Goal: Task Accomplishment & Management: Manage account settings

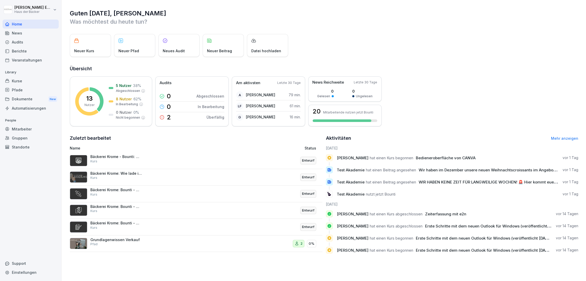
click at [35, 27] on div "Home" at bounding box center [31, 24] width 56 height 9
click at [34, 12] on html "Anna-Lea Ehlerding Haus der Bäcker Home News Audits Berichte Veranstaltungen Li…" at bounding box center [293, 140] width 586 height 281
click at [39, 32] on div "Abmelden" at bounding box center [32, 33] width 51 height 10
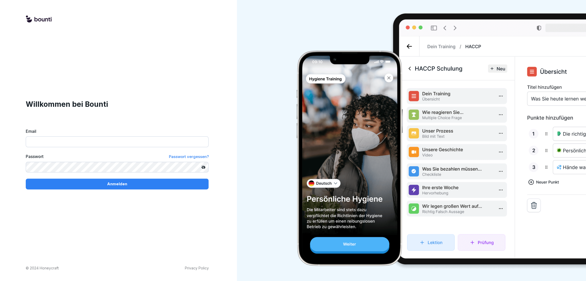
click at [60, 140] on input "Email" at bounding box center [117, 141] width 183 height 11
click at [122, 137] on input "Email" at bounding box center [117, 141] width 183 height 11
paste input "**********"
type input "**********"
click at [129, 181] on div "Anmelden" at bounding box center [117, 184] width 175 height 6
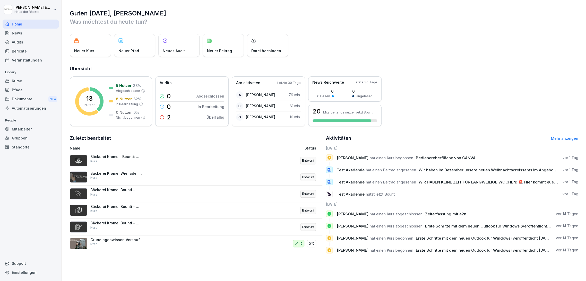
click at [32, 80] on div "Kurse" at bounding box center [31, 80] width 56 height 9
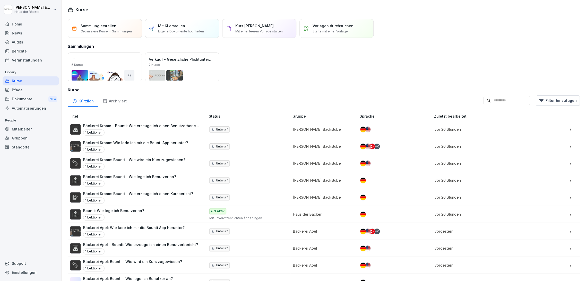
click at [117, 100] on div "Archiviert" at bounding box center [114, 100] width 33 height 13
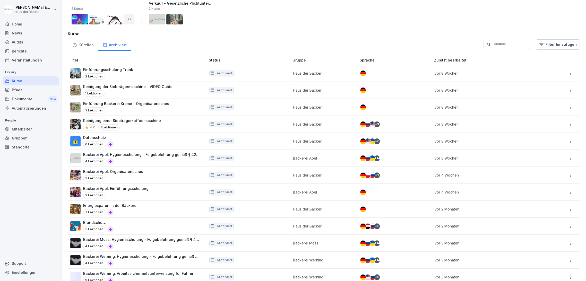
scroll to position [57, 0]
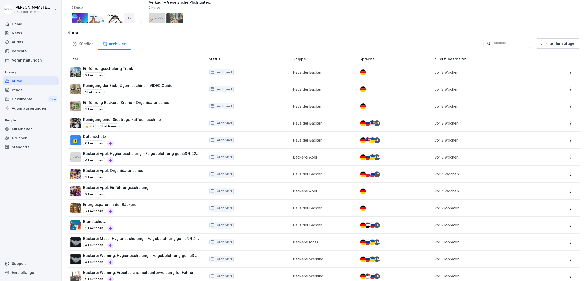
click at [242, 161] on td "Archiviert" at bounding box center [249, 157] width 84 height 17
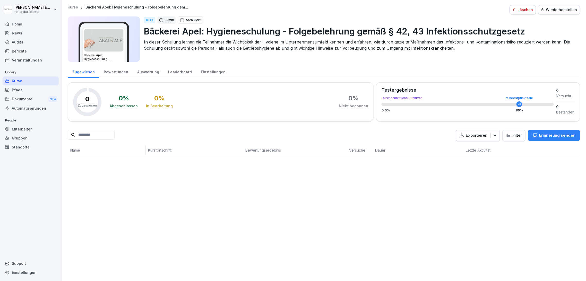
click at [205, 74] on div "Einstellungen" at bounding box center [213, 71] width 34 height 13
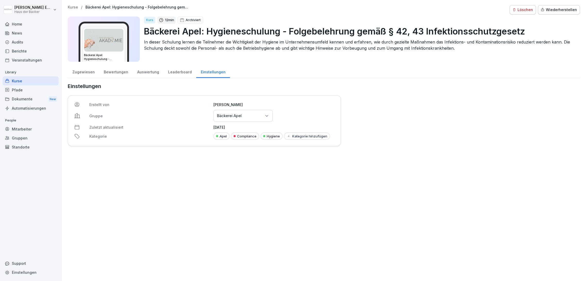
click at [515, 5] on div "Kurse / Bäckerei Apel: Hygieneschulung - Folgebelehrung gemäß § 42, 43 Infektio…" at bounding box center [324, 9] width 512 height 9
click at [515, 11] on div "Löschen" at bounding box center [522, 10] width 21 height 6
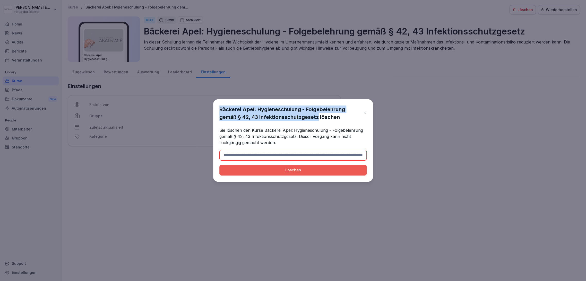
drag, startPoint x: 220, startPoint y: 107, endPoint x: 319, endPoint y: 119, distance: 100.1
click at [319, 119] on h1 "Bäckerei Apel: Hygieneschulung - Folgebelehrung gemäß § 42, 43 Infektionsschutz…" at bounding box center [290, 113] width 142 height 15
copy h1 "Bäckerei Apel: Hygieneschulung - Folgebelehrung gemäß § 42, 43 Infektionsschutz…"
click at [306, 152] on input at bounding box center [292, 155] width 147 height 11
paste input "**********"
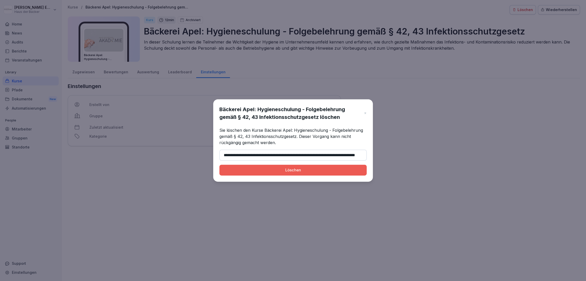
scroll to position [0, 26]
type input "**********"
click at [309, 171] on div "Löschen" at bounding box center [292, 170] width 139 height 6
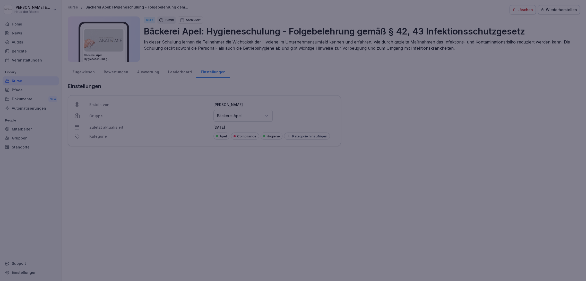
scroll to position [0, 0]
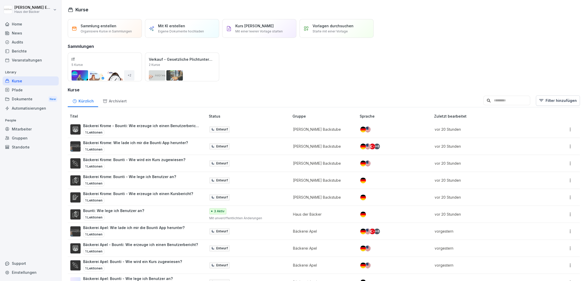
click at [107, 103] on div "Archiviert" at bounding box center [114, 100] width 33 height 13
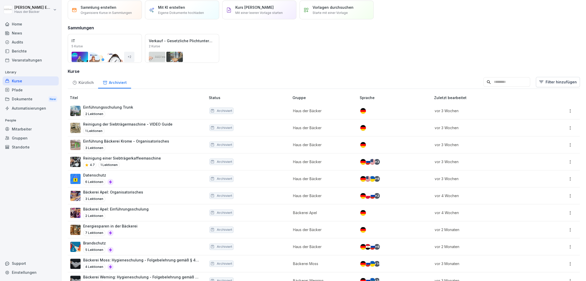
scroll to position [29, 0]
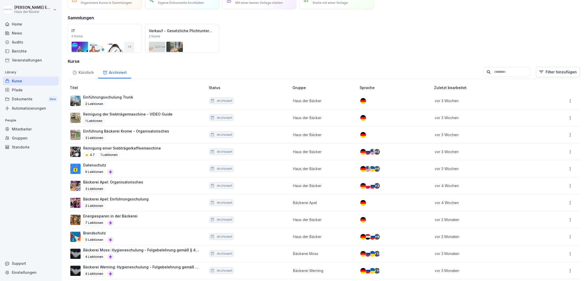
click at [187, 203] on div "Bäckerei Apel: Einführungsschulung 2 Lektionen" at bounding box center [135, 202] width 130 height 13
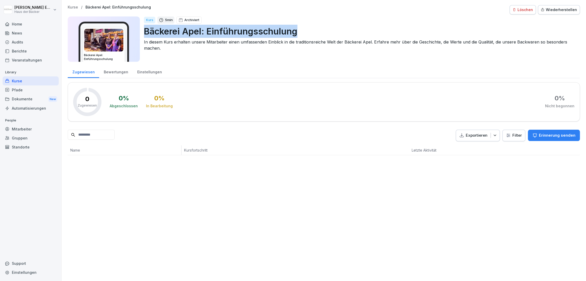
drag, startPoint x: 146, startPoint y: 30, endPoint x: 297, endPoint y: 30, distance: 150.3
click at [297, 30] on p "Bäckerei Apel: Einführungsschulung" at bounding box center [360, 31] width 432 height 13
copy p "Bäckerei Apel: Einführungsschulung"
click at [529, 11] on div "Löschen" at bounding box center [522, 10] width 21 height 6
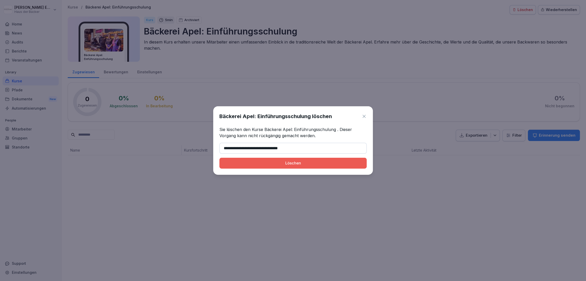
type input "**********"
click at [297, 161] on div "Löschen" at bounding box center [292, 163] width 139 height 6
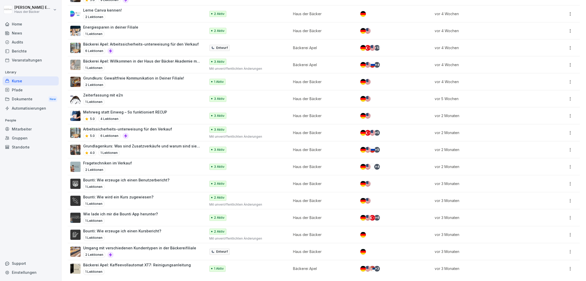
scroll to position [493, 0]
click at [33, 98] on div "Dokumente New" at bounding box center [31, 99] width 56 height 10
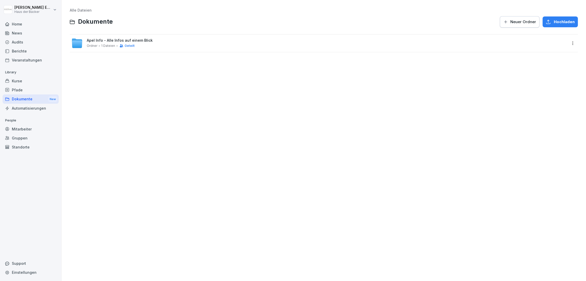
click at [114, 38] on span "Apel Info - Alle Infos auf einem Blick" at bounding box center [120, 40] width 66 height 4
click at [23, 86] on div "Pfade" at bounding box center [31, 89] width 56 height 9
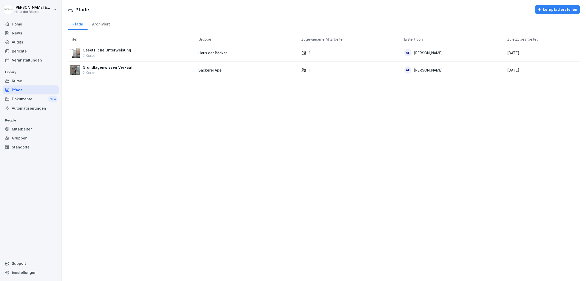
click at [46, 84] on div "Kurse" at bounding box center [31, 80] width 56 height 9
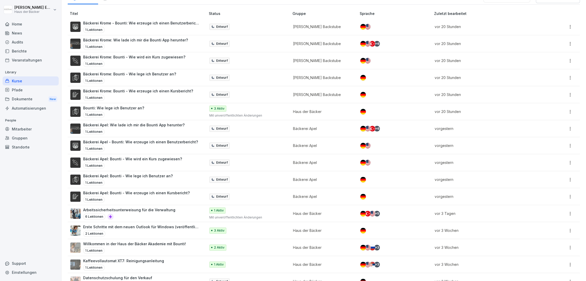
scroll to position [102, 0]
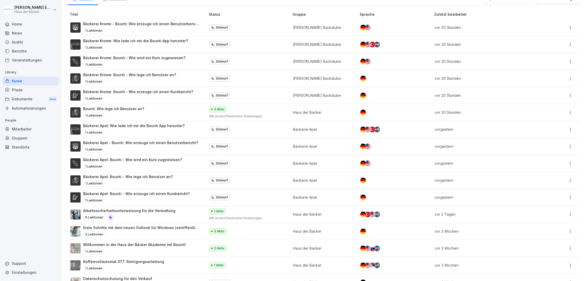
click at [46, 23] on div "Home" at bounding box center [31, 24] width 56 height 9
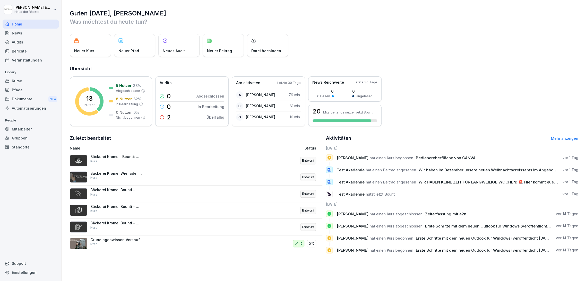
click at [45, 80] on div "Kurse" at bounding box center [31, 80] width 56 height 9
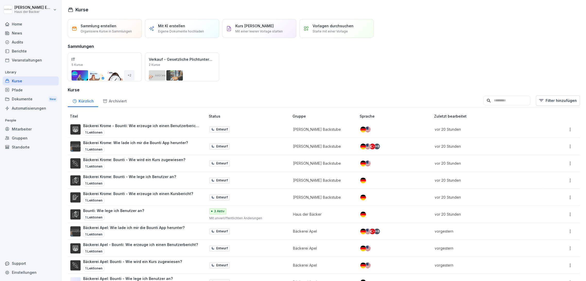
click at [29, 138] on div "Gruppen" at bounding box center [31, 138] width 56 height 9
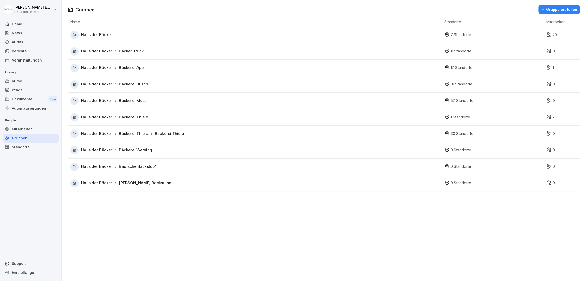
click at [32, 80] on div "Kurse" at bounding box center [31, 80] width 56 height 9
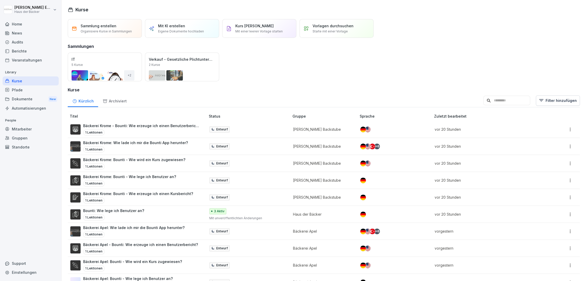
click at [185, 197] on div "Bäckerei Krome: Bounti - Wie erzeuge ich einen Kursbericht? 1 Lektionen" at bounding box center [138, 197] width 110 height 13
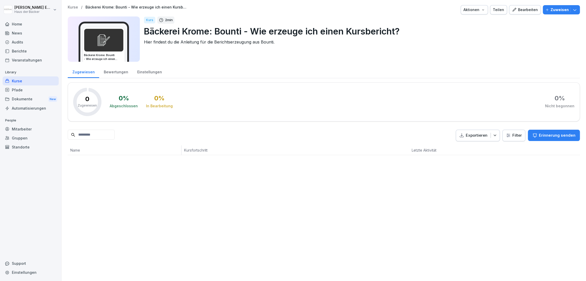
click at [481, 11] on icon "button" at bounding box center [483, 10] width 4 height 4
click at [475, 19] on div "Kurs duplizieren" at bounding box center [457, 21] width 57 height 9
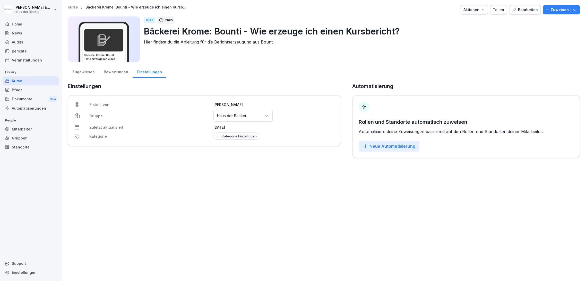
click at [524, 9] on div "Bearbeiten" at bounding box center [525, 10] width 26 height 6
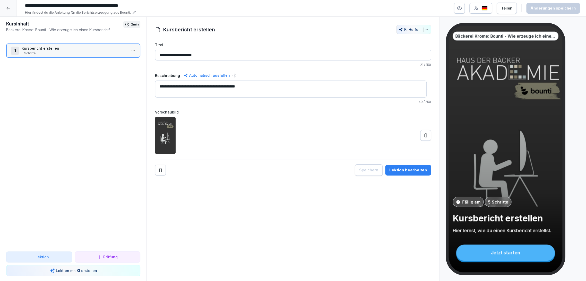
drag, startPoint x: 44, startPoint y: 5, endPoint x: 56, endPoint y: 5, distance: 12.4
click at [56, 5] on input "**********" at bounding box center [100, 5] width 154 height 9
type input "**********"
click at [543, 6] on div "Änderungen speichern" at bounding box center [552, 8] width 45 height 6
click at [10, 6] on div at bounding box center [8, 8] width 16 height 16
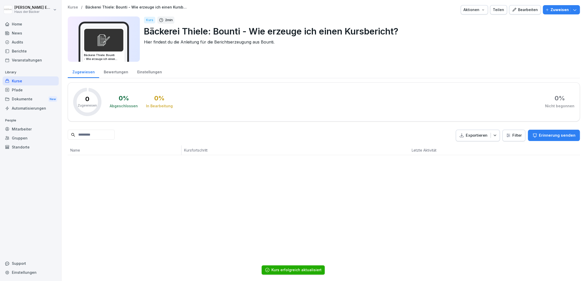
click at [23, 81] on div "Kurse" at bounding box center [31, 80] width 56 height 9
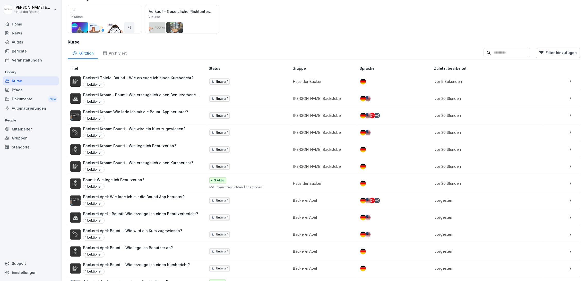
scroll to position [57, 0]
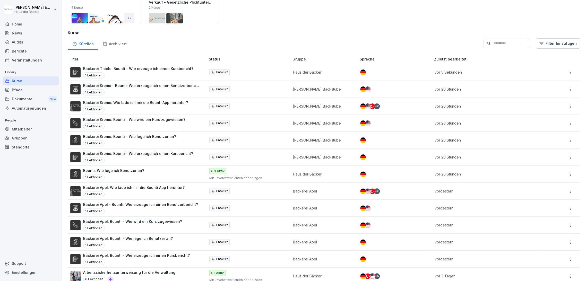
click at [161, 142] on div "1 Lektionen" at bounding box center [129, 143] width 93 height 6
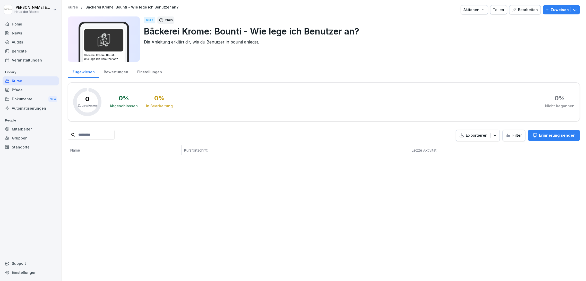
click at [474, 6] on button "Aktionen" at bounding box center [474, 9] width 27 height 9
click at [470, 22] on div "Kurs duplizieren" at bounding box center [457, 21] width 57 height 9
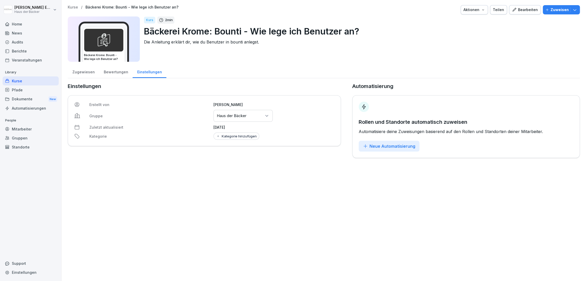
click at [526, 12] on div "Bearbeiten" at bounding box center [525, 10] width 26 height 6
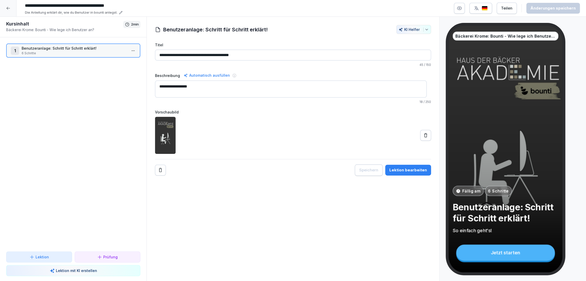
click at [107, 7] on input "**********" at bounding box center [100, 5] width 154 height 9
drag, startPoint x: 56, startPoint y: 5, endPoint x: 44, endPoint y: 8, distance: 12.7
click at [44, 8] on input "**********" at bounding box center [100, 5] width 154 height 9
type input "**********"
click at [564, 8] on div "Änderungen speichern" at bounding box center [552, 8] width 45 height 6
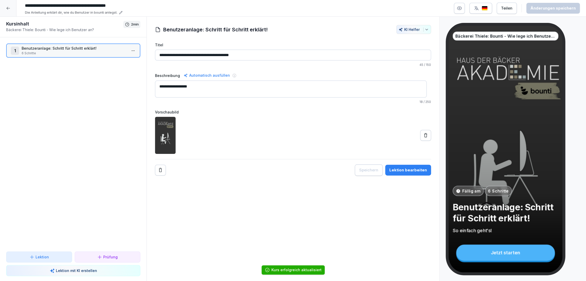
click at [10, 8] on div at bounding box center [8, 8] width 16 height 16
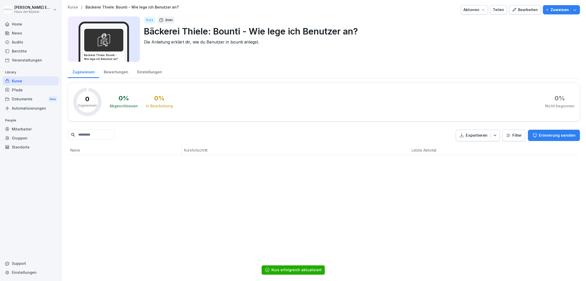
click at [19, 80] on div "Kurse" at bounding box center [31, 80] width 56 height 9
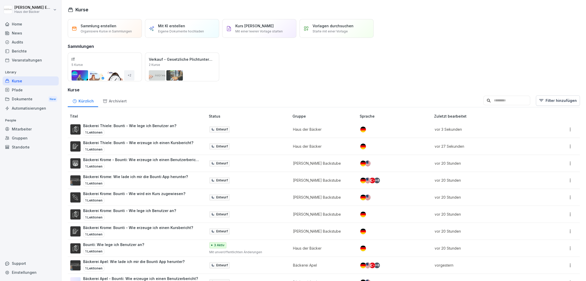
click at [136, 195] on p "Bäckerei Krome: Bounti - Wie wird ein Kurs zugewiesen?" at bounding box center [134, 193] width 102 height 5
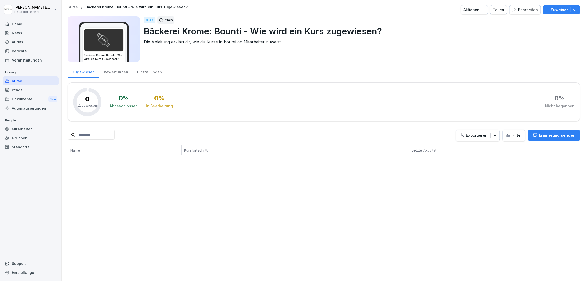
click at [475, 9] on div "Aktionen" at bounding box center [474, 10] width 22 height 6
click at [475, 21] on div "Kurs duplizieren" at bounding box center [457, 21] width 57 height 9
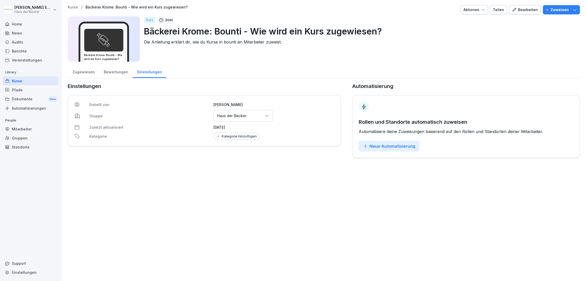
click at [529, 10] on div "Bearbeiten" at bounding box center [525, 10] width 26 height 6
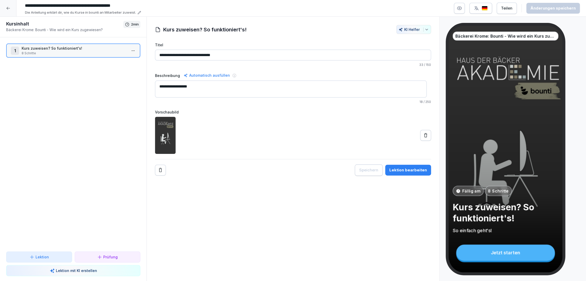
drag, startPoint x: 43, startPoint y: 7, endPoint x: 55, endPoint y: 8, distance: 11.6
click at [55, 8] on input "**********" at bounding box center [100, 5] width 154 height 9
type input "**********"
click at [580, 9] on div "**********" at bounding box center [293, 8] width 586 height 17
click at [575, 7] on div "Änderungen speichern" at bounding box center [552, 8] width 45 height 6
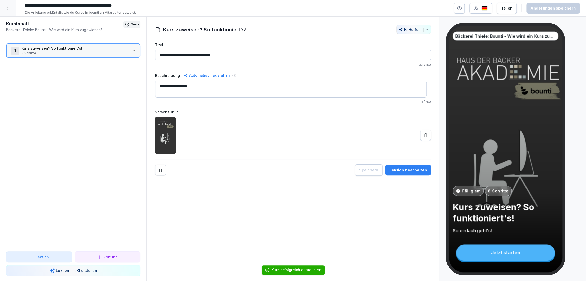
click at [6, 9] on div at bounding box center [8, 8] width 16 height 16
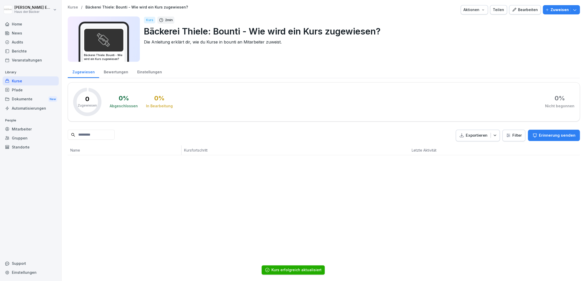
click at [29, 82] on div "Kurse" at bounding box center [31, 80] width 56 height 9
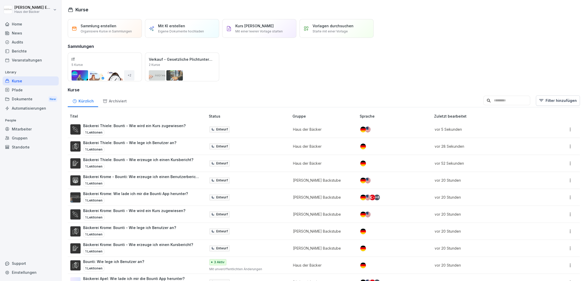
click at [150, 193] on p "Bäckerei Krome: Wie lade ich mir die Bounti App herunter?" at bounding box center [135, 193] width 105 height 5
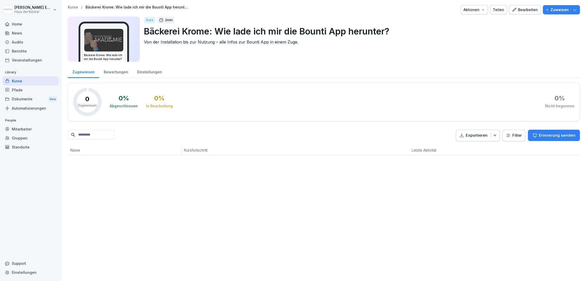
click at [466, 8] on div "Aktionen" at bounding box center [474, 10] width 22 height 6
click at [465, 19] on div "Kurs duplizieren" at bounding box center [457, 21] width 57 height 9
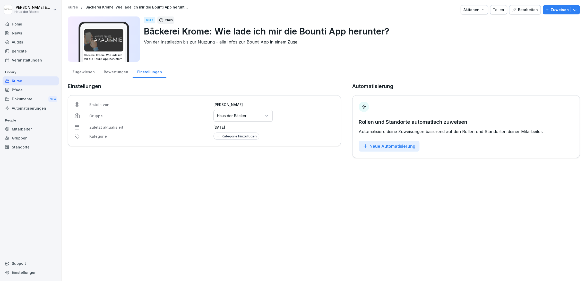
click at [525, 8] on div "Bearbeiten" at bounding box center [525, 10] width 26 height 6
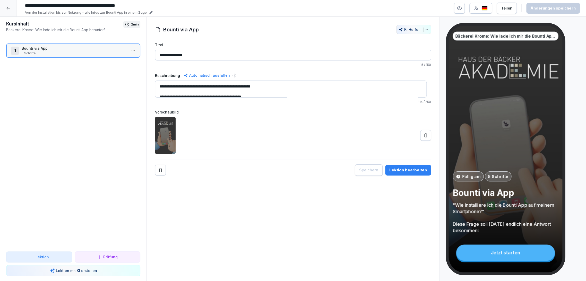
drag, startPoint x: 43, startPoint y: 5, endPoint x: 56, endPoint y: 8, distance: 12.6
click at [56, 8] on input "**********" at bounding box center [100, 5] width 154 height 9
type input "**********"
click at [549, 4] on button "Änderungen speichern" at bounding box center [553, 8] width 54 height 11
click at [11, 7] on div at bounding box center [8, 8] width 16 height 16
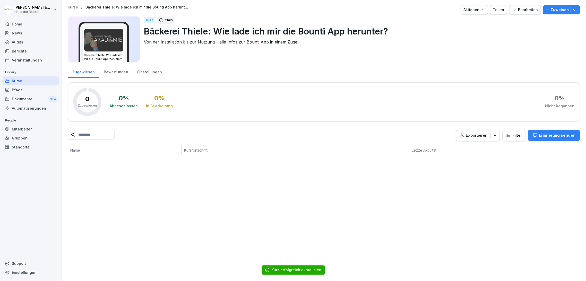
click at [46, 81] on div "Kurse" at bounding box center [31, 80] width 56 height 9
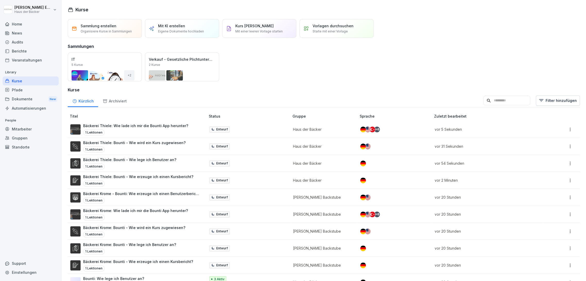
click at [134, 199] on div "1 Lektionen" at bounding box center [141, 200] width 117 height 6
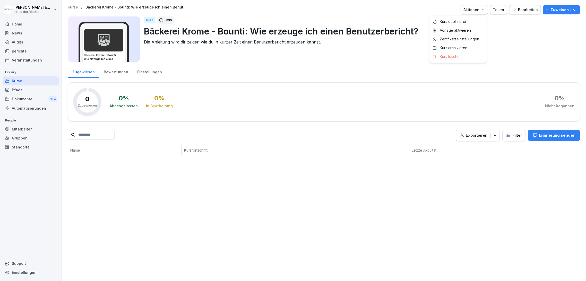
click at [480, 12] on button "Aktionen" at bounding box center [474, 9] width 27 height 9
click at [477, 25] on div "Kurs duplizieren" at bounding box center [457, 21] width 57 height 9
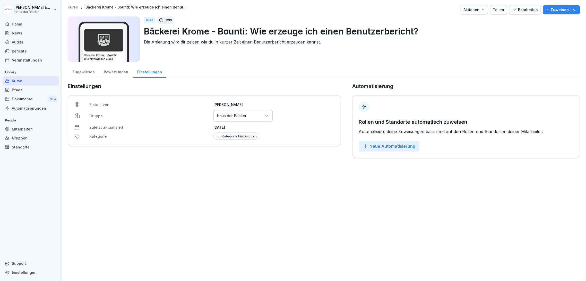
click at [270, 114] on div "Gruppen oder Standorte auswählen Haus der Bäcker" at bounding box center [242, 116] width 59 height 12
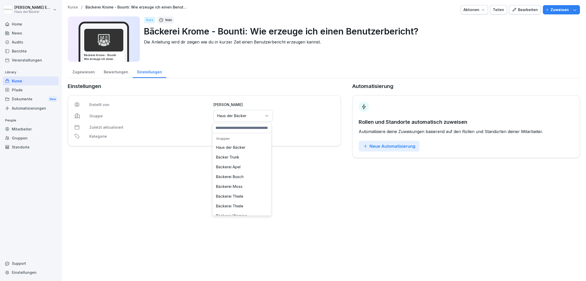
click at [217, 75] on div "Zugewiesen Bewertungen Einstellungen" at bounding box center [324, 71] width 512 height 13
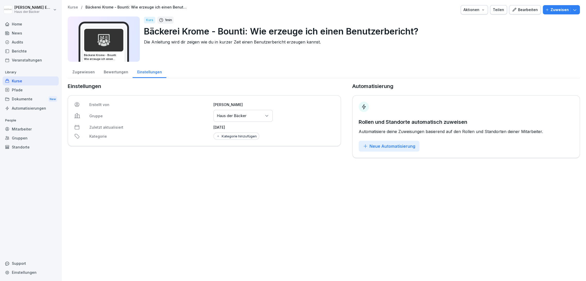
click at [512, 9] on icon "button" at bounding box center [514, 9] width 5 height 5
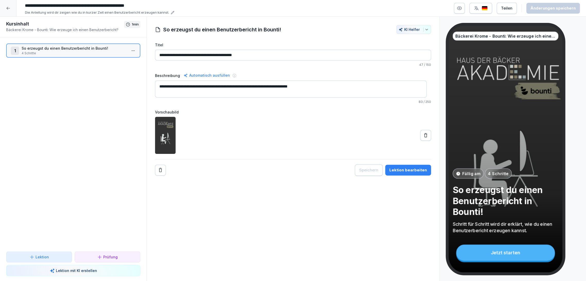
click at [66, 6] on input "**********" at bounding box center [100, 5] width 154 height 9
drag, startPoint x: 57, startPoint y: 6, endPoint x: 44, endPoint y: 9, distance: 14.0
click at [44, 9] on input "**********" at bounding box center [100, 5] width 154 height 9
type input "**********"
click at [562, 11] on div "Änderungen speichern" at bounding box center [552, 8] width 45 height 6
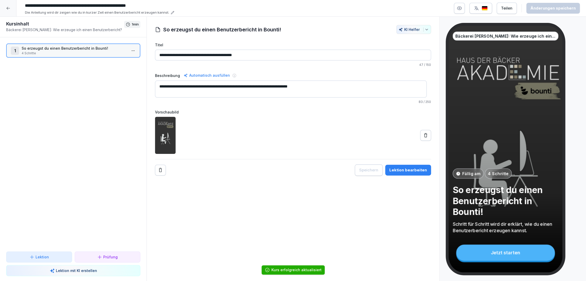
click at [6, 4] on div at bounding box center [8, 8] width 16 height 16
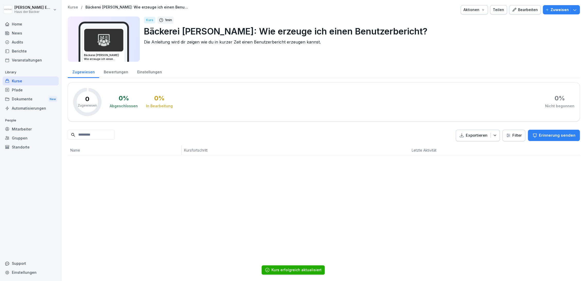
click at [45, 78] on div "Kurse" at bounding box center [31, 80] width 56 height 9
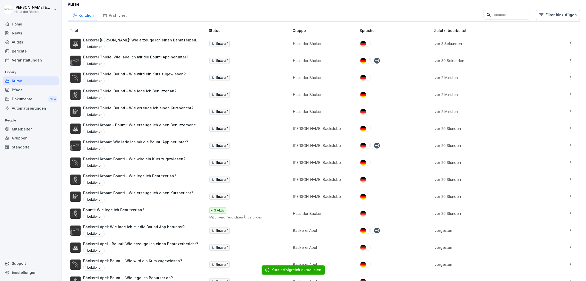
scroll to position [57, 0]
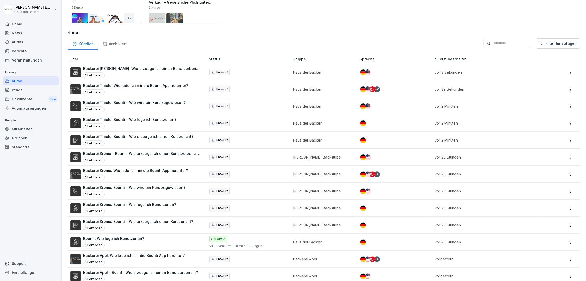
click at [239, 142] on td "Entwurf" at bounding box center [249, 140] width 84 height 17
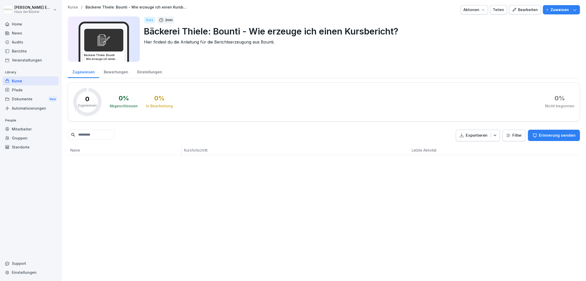
click at [145, 70] on div "Einstellungen" at bounding box center [150, 71] width 34 height 13
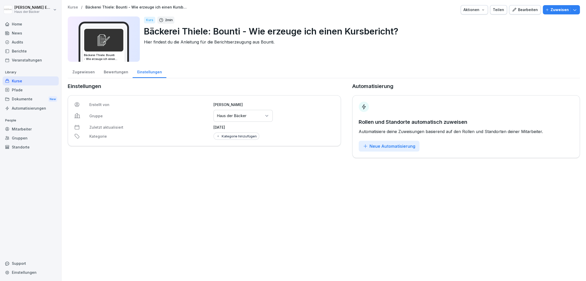
click at [229, 114] on p "Haus der Bäcker" at bounding box center [232, 115] width 30 height 5
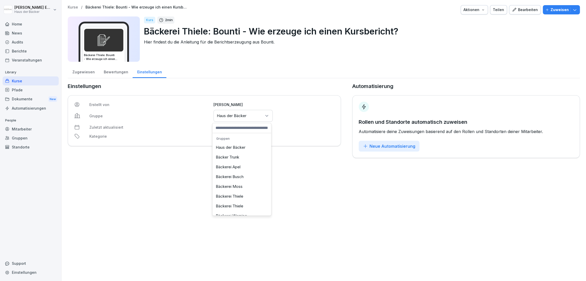
click at [238, 206] on div "Bäckerei Thiele" at bounding box center [242, 206] width 56 height 10
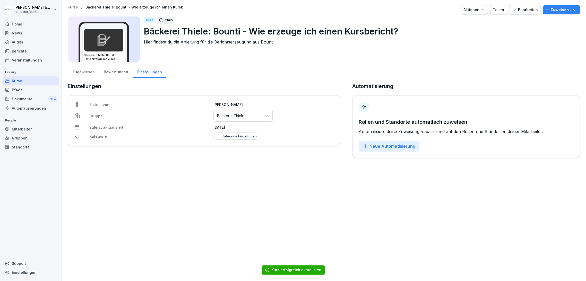
click at [36, 79] on div "Kurse" at bounding box center [31, 80] width 56 height 9
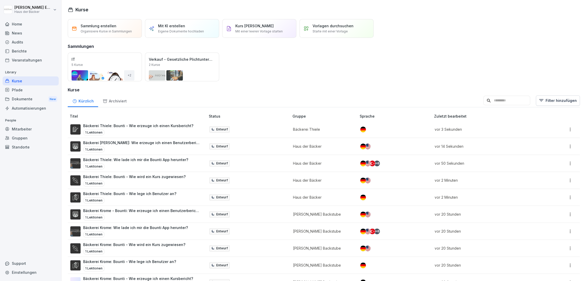
click at [193, 192] on div "Bäckerei Thiele: Bounti - Wie lege ich Benutzer an? 1 Lektionen" at bounding box center [135, 197] width 130 height 13
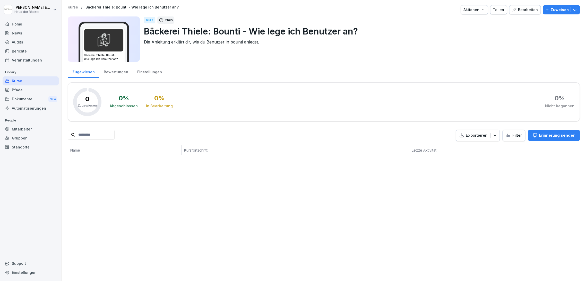
click at [121, 72] on div "Bewertungen" at bounding box center [115, 71] width 33 height 13
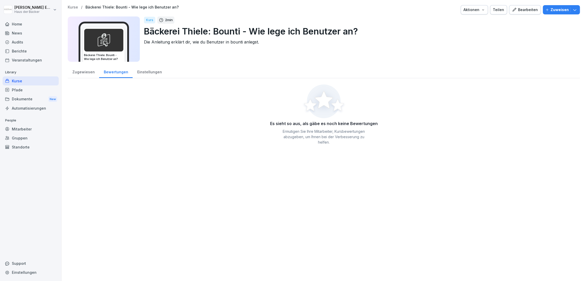
click at [160, 72] on div "Einstellungen" at bounding box center [150, 71] width 34 height 13
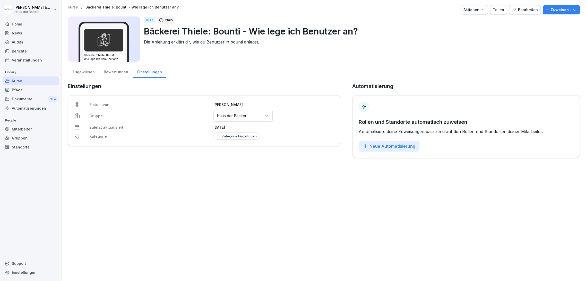
click at [228, 116] on p "Haus der Bäcker" at bounding box center [232, 115] width 30 height 5
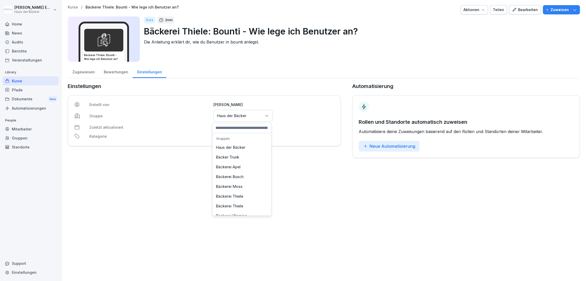
click at [240, 195] on div "Bäckerei Thiele" at bounding box center [242, 197] width 56 height 10
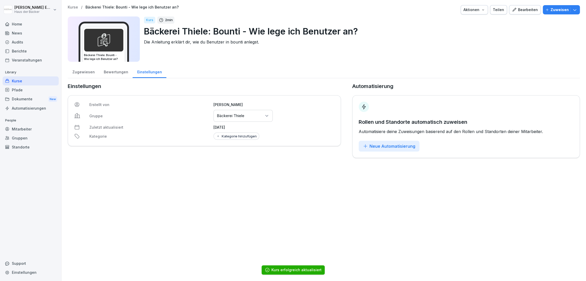
click at [19, 135] on div "Gruppen" at bounding box center [31, 138] width 56 height 9
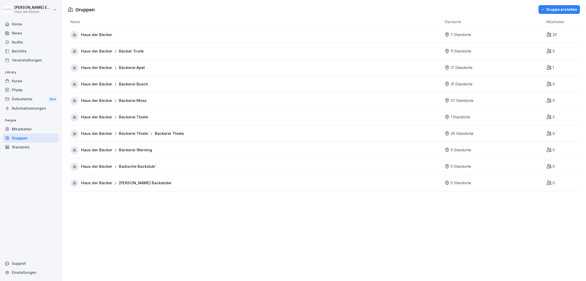
click at [136, 131] on span "Bäckerei Thiele" at bounding box center [133, 134] width 29 height 6
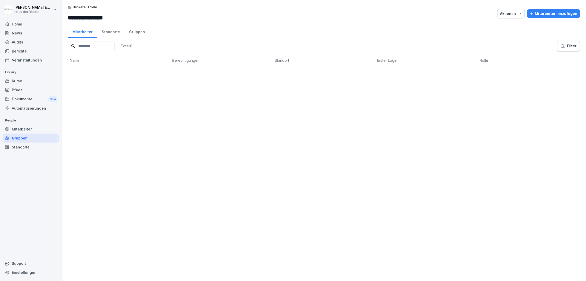
click at [505, 14] on div "Aktionen" at bounding box center [511, 14] width 22 height 6
click at [397, 112] on html "**********" at bounding box center [293, 140] width 586 height 281
click at [43, 129] on div "Mitarbeiter" at bounding box center [31, 129] width 56 height 9
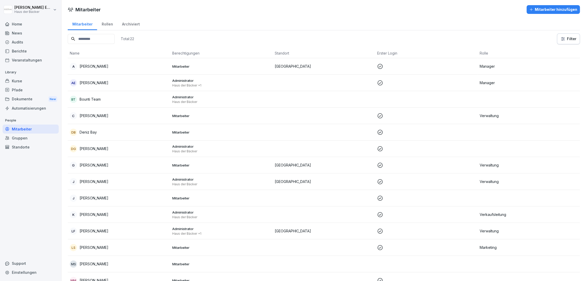
click at [40, 137] on div "Gruppen" at bounding box center [31, 138] width 56 height 9
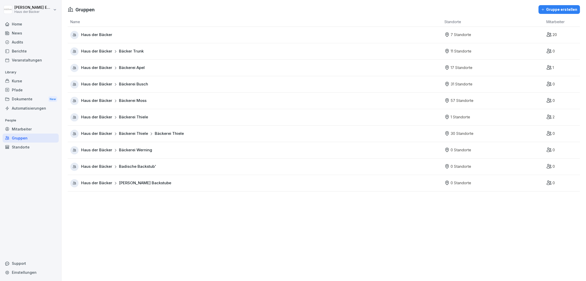
click at [114, 130] on div "Haus der Bäcker Bäckerei Thiele Bäckerei Thiele" at bounding box center [255, 134] width 371 height 8
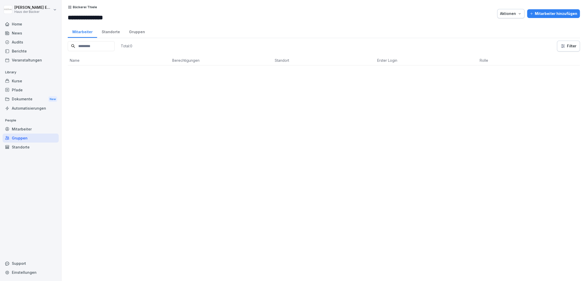
click at [510, 13] on div "Aktionen" at bounding box center [511, 14] width 22 height 6
click at [116, 32] on html "**********" at bounding box center [293, 140] width 586 height 281
click at [116, 32] on div "Standorte" at bounding box center [110, 31] width 27 height 13
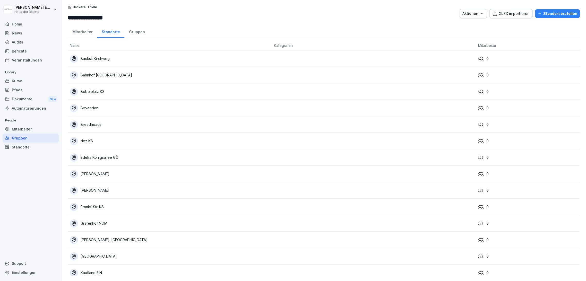
click at [136, 32] on div "Gruppen" at bounding box center [136, 31] width 25 height 13
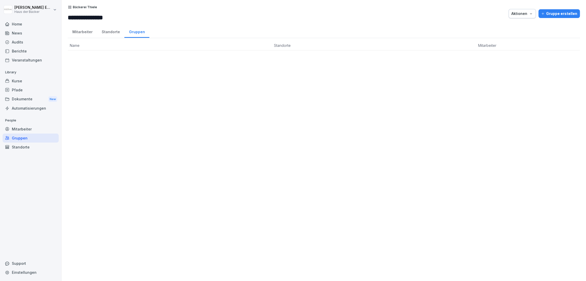
click at [92, 30] on div "Mitarbeiter" at bounding box center [82, 31] width 29 height 13
click at [504, 10] on button "Aktionen" at bounding box center [510, 13] width 27 height 9
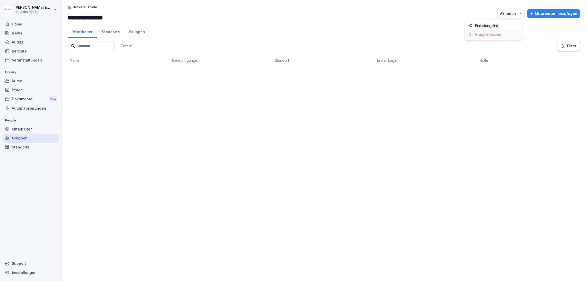
click at [505, 34] on div "Gruppe löschen" at bounding box center [493, 34] width 57 height 9
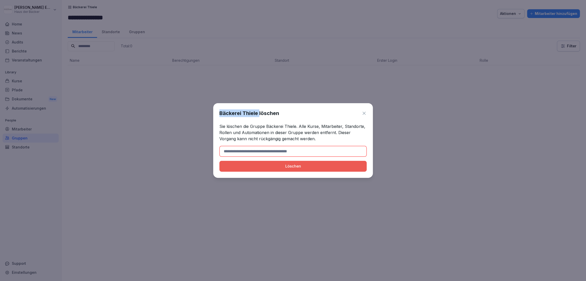
drag, startPoint x: 218, startPoint y: 113, endPoint x: 256, endPoint y: 118, distance: 38.4
click at [259, 118] on div "Bäckerei Thiele löschen Sie löschen die Gruppe Bäckerei Thiele. Alle Kurse, Mit…" at bounding box center [293, 140] width 160 height 75
copy h1 "Bäckerei Thiele"
click at [261, 149] on input at bounding box center [292, 151] width 147 height 11
paste input "**********"
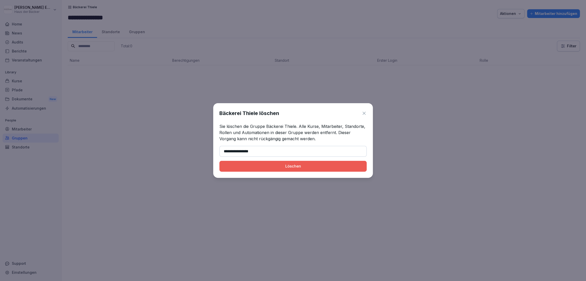
click at [262, 168] on div "Löschen" at bounding box center [292, 166] width 139 height 6
type input "**********"
click at [219, 161] on button "Löschen" at bounding box center [292, 166] width 147 height 11
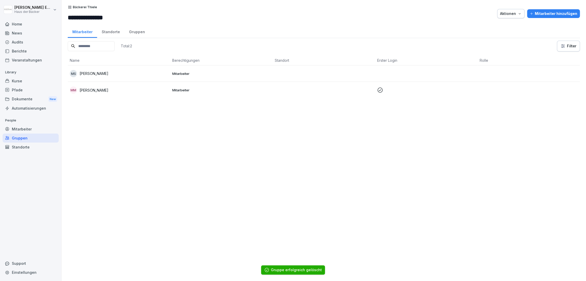
click at [43, 139] on div "Gruppen" at bounding box center [31, 138] width 56 height 9
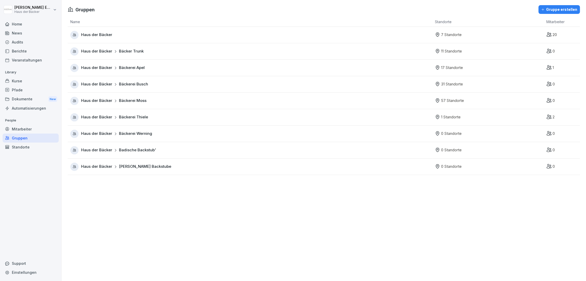
click at [134, 121] on div "Haus der Bäcker Bäckerei Thiele" at bounding box center [251, 117] width 362 height 8
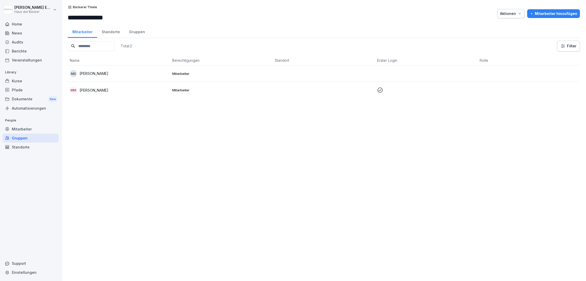
click at [106, 37] on div "Standorte" at bounding box center [110, 31] width 27 height 13
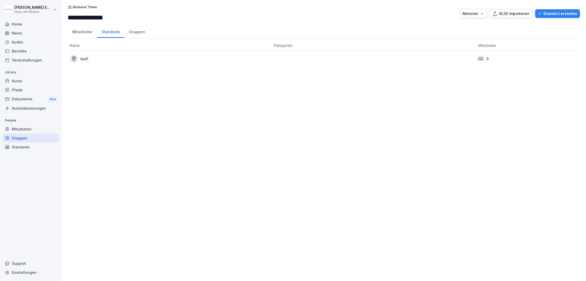
click at [108, 62] on div "test1" at bounding box center [170, 59] width 200 height 8
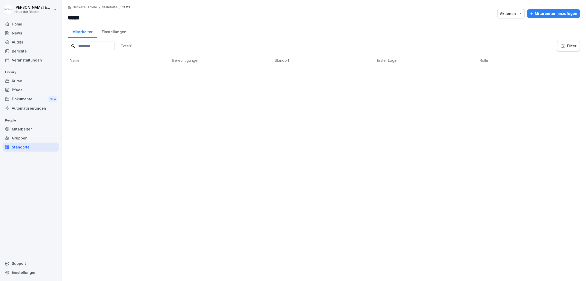
click at [511, 15] on div "Aktionen" at bounding box center [511, 14] width 22 height 6
click at [508, 43] on div "Standort löschen" at bounding box center [493, 43] width 57 height 9
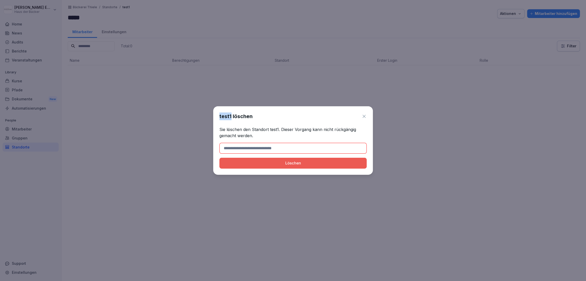
drag, startPoint x: 218, startPoint y: 114, endPoint x: 231, endPoint y: 115, distance: 13.2
click at [231, 115] on div "test1 löschen Sie löschen den Standort test1. Dieser Vorgang kann nicht rückgän…" at bounding box center [293, 140] width 160 height 68
copy h1 "test1"
click at [249, 144] on input at bounding box center [292, 148] width 147 height 11
paste input "*****"
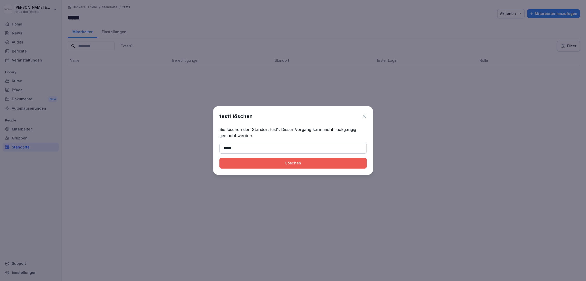
type input "*****"
click at [249, 158] on button "Löschen" at bounding box center [292, 163] width 147 height 11
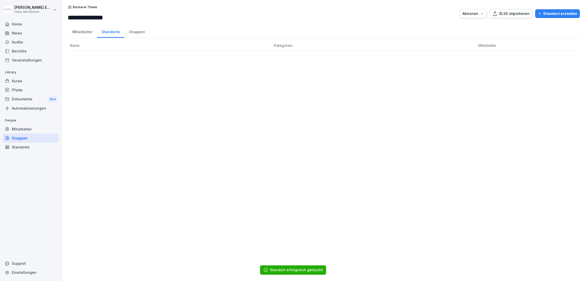
click at [24, 80] on div "Kurse" at bounding box center [31, 80] width 56 height 9
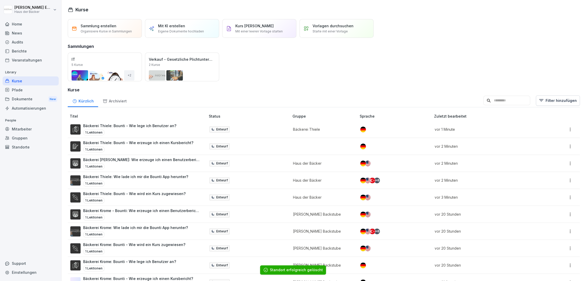
click at [171, 142] on p "Bäckerei Thiele: Bounti - Wie erzeuge ich einen Kursbericht?" at bounding box center [138, 142] width 110 height 5
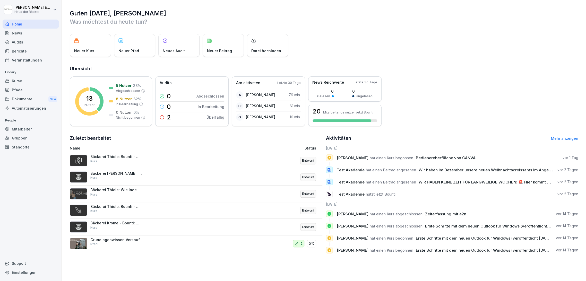
click at [19, 83] on div "Kurse" at bounding box center [31, 80] width 56 height 9
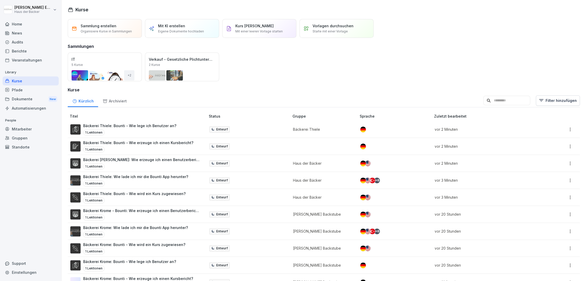
click at [171, 144] on p "Bäckerei Thiele: Bounti - Wie erzeuge ich einen Kursbericht?" at bounding box center [138, 142] width 110 height 5
click at [567, 148] on html "[PERSON_NAME] Haus der Bäcker Home News Audits Berichte Veranstaltungen Library…" at bounding box center [293, 140] width 586 height 281
click at [537, 164] on div "Duplizieren" at bounding box center [531, 165] width 19 height 5
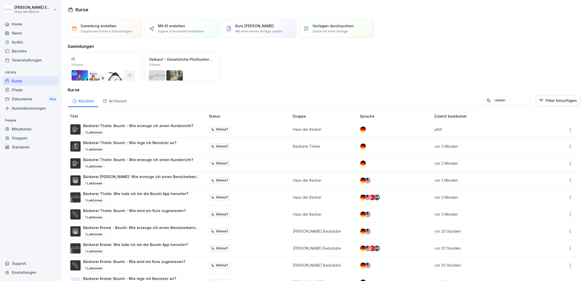
click at [566, 162] on html "Anna-Lea Ehlerding Haus der Bäcker Home News Audits Berichte Veranstaltungen Li…" at bounding box center [293, 140] width 586 height 281
click at [556, 211] on div "Löschen" at bounding box center [540, 214] width 55 height 10
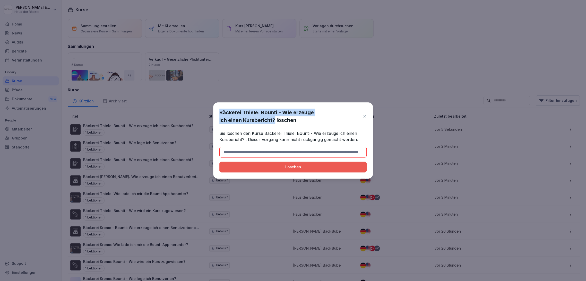
drag, startPoint x: 218, startPoint y: 111, endPoint x: 275, endPoint y: 122, distance: 58.5
click at [275, 122] on div "Bäckerei Thiele: Bounti - Wie erzeuge ich einen Kursbericht? löschen Sie lösche…" at bounding box center [293, 140] width 160 height 76
copy h1 "Bäckerei Thiele: Bounti - Wie erzeuge ich einen Kursbericht?"
click at [277, 150] on input at bounding box center [292, 152] width 147 height 11
paste input "**********"
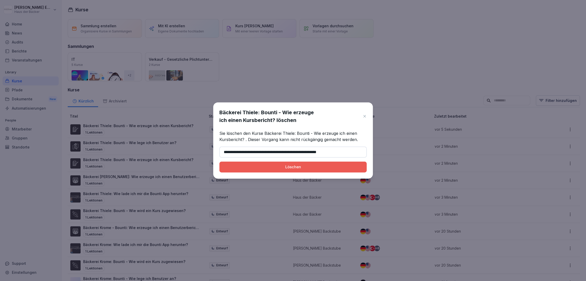
click at [275, 170] on button "Löschen" at bounding box center [292, 167] width 147 height 11
type input "**********"
click at [283, 170] on button "Löschen" at bounding box center [292, 167] width 147 height 11
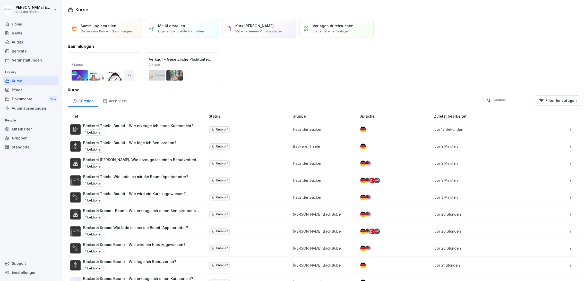
click at [264, 161] on td "Entwurf" at bounding box center [249, 163] width 84 height 17
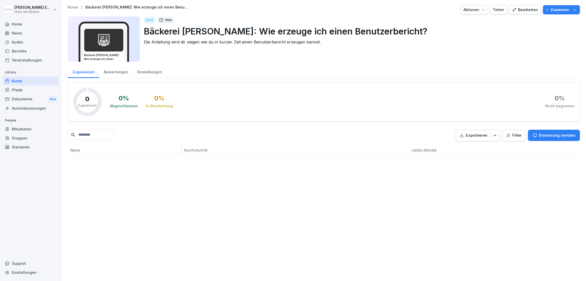
click at [154, 70] on div "Einstellungen" at bounding box center [150, 71] width 34 height 13
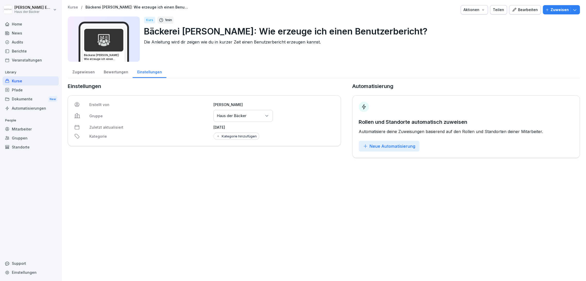
click at [236, 117] on p "Haus der Bäcker" at bounding box center [232, 115] width 30 height 5
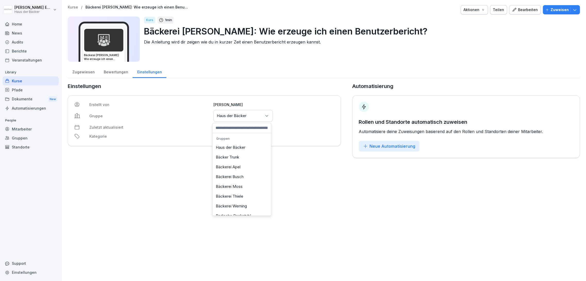
click at [235, 197] on div "Bäckerei Thiele" at bounding box center [242, 197] width 56 height 10
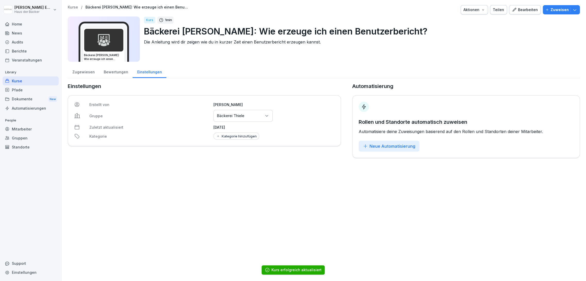
click at [31, 82] on div "Kurse" at bounding box center [31, 80] width 56 height 9
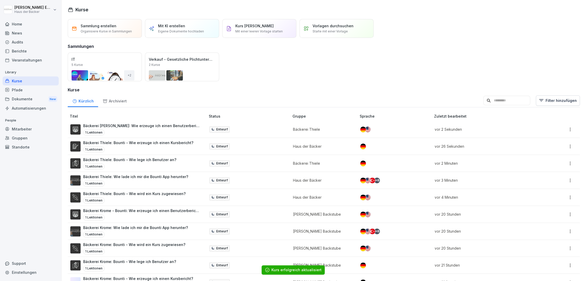
click at [161, 148] on div "1 Lektionen" at bounding box center [138, 149] width 110 height 6
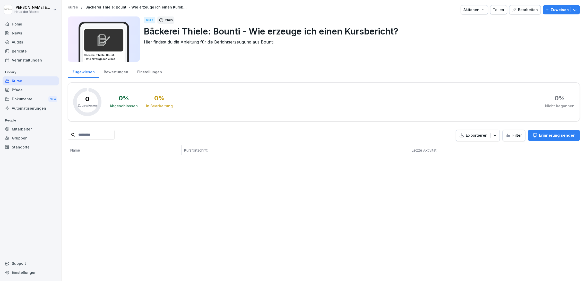
click at [125, 76] on div "Bewertungen" at bounding box center [115, 71] width 33 height 13
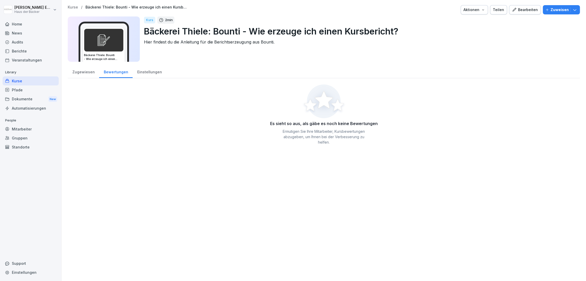
click at [142, 76] on div "Einstellungen" at bounding box center [150, 71] width 34 height 13
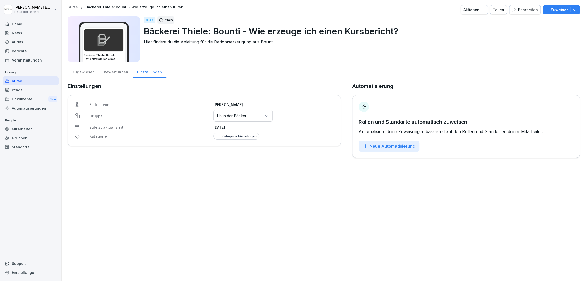
click at [232, 117] on p "Haus der Bäcker" at bounding box center [232, 115] width 30 height 5
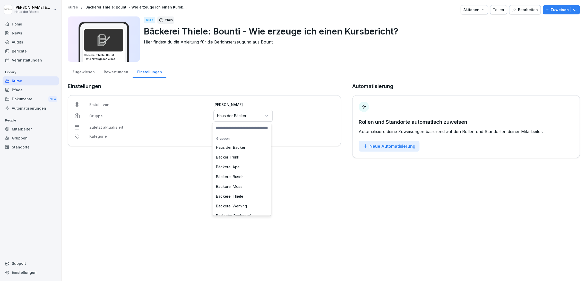
click at [239, 196] on div "Bäckerei Thiele" at bounding box center [242, 197] width 56 height 10
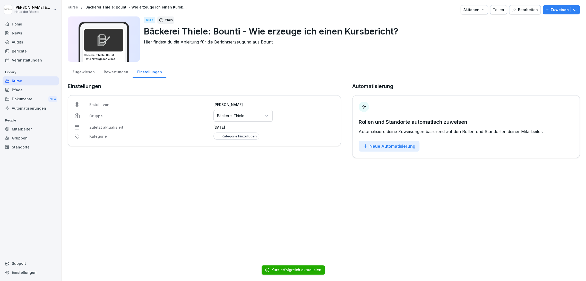
click at [24, 80] on div "Kurse" at bounding box center [31, 80] width 56 height 9
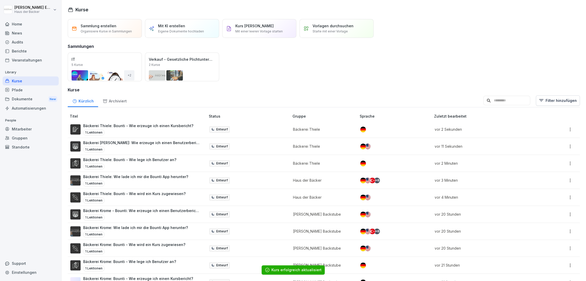
click at [257, 197] on td "Entwurf" at bounding box center [249, 197] width 84 height 17
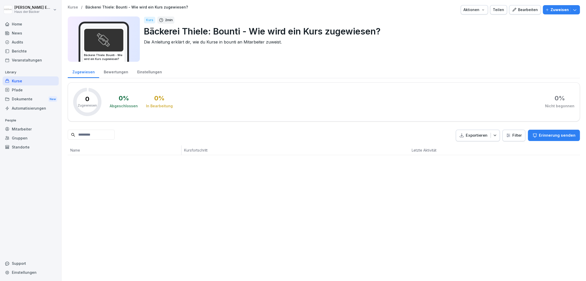
click at [145, 74] on div "Einstellungen" at bounding box center [150, 71] width 34 height 13
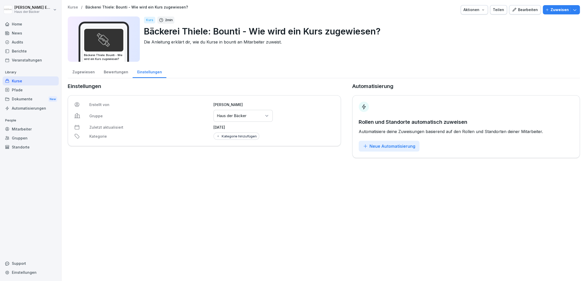
click at [245, 111] on div "Gruppen oder Standorte auswählen Haus der Bäcker" at bounding box center [242, 116] width 59 height 12
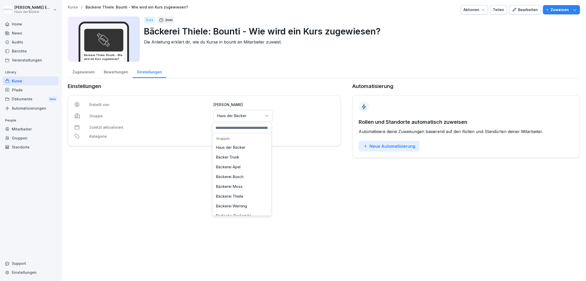
click at [247, 192] on div "Bäckerei Thiele" at bounding box center [242, 197] width 56 height 10
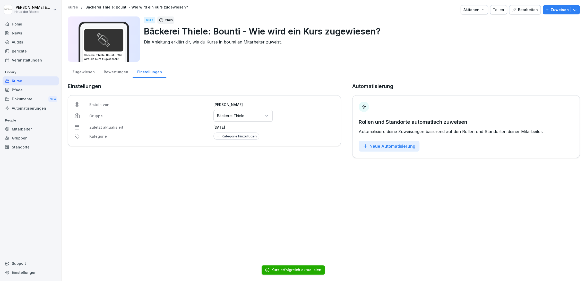
click at [27, 79] on div "Kurse" at bounding box center [31, 80] width 56 height 9
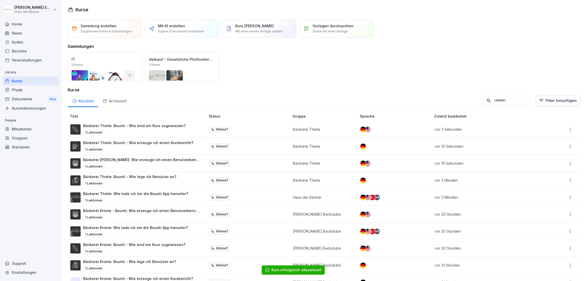
click at [281, 200] on td "Entwurf" at bounding box center [249, 197] width 84 height 17
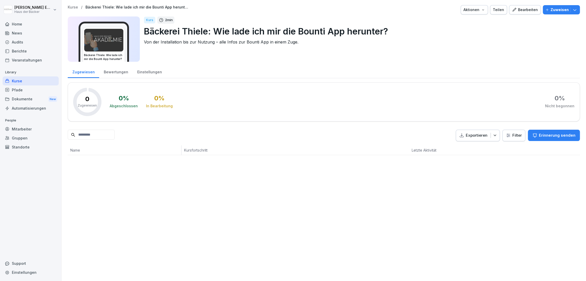
click at [140, 70] on div "Einstellungen" at bounding box center [150, 71] width 34 height 13
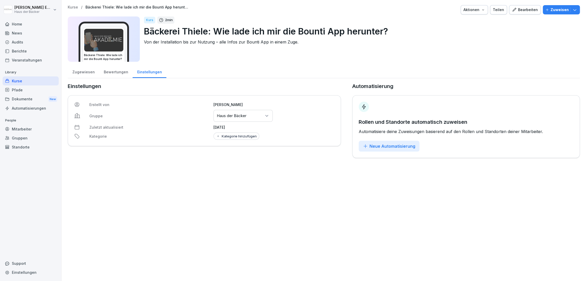
click at [225, 117] on p "Haus der Bäcker" at bounding box center [232, 115] width 30 height 5
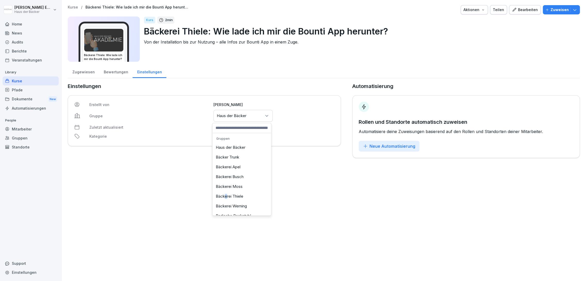
click at [226, 192] on div "Bäckerei Thiele" at bounding box center [242, 197] width 56 height 10
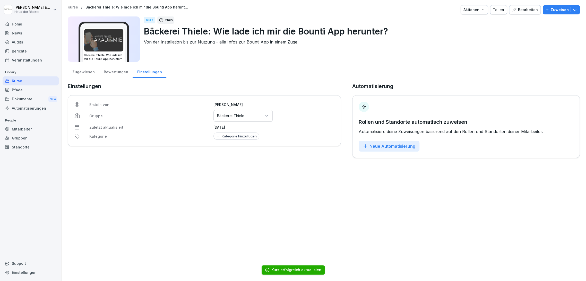
click at [17, 81] on div "Kurse" at bounding box center [31, 80] width 56 height 9
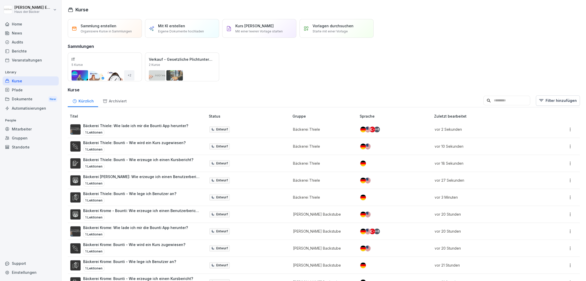
click at [37, 22] on div "Home" at bounding box center [31, 24] width 56 height 9
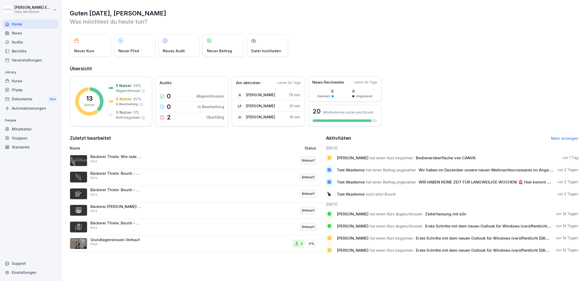
click at [29, 136] on div "Gruppen" at bounding box center [31, 138] width 56 height 9
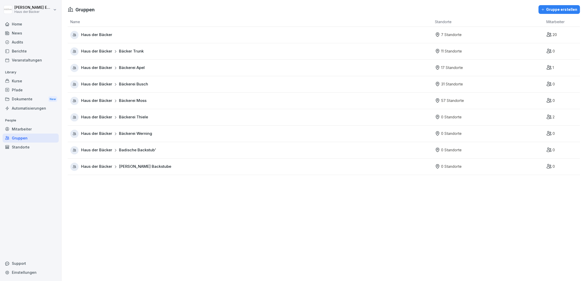
click at [29, 127] on div "Mitarbeiter" at bounding box center [31, 129] width 56 height 9
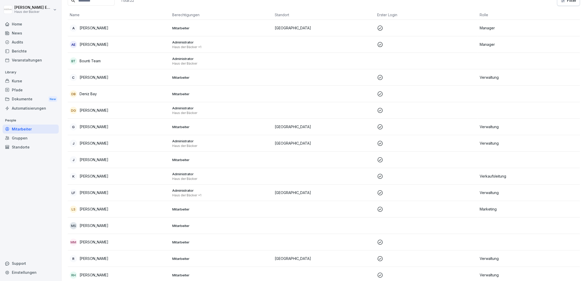
scroll to position [86, 0]
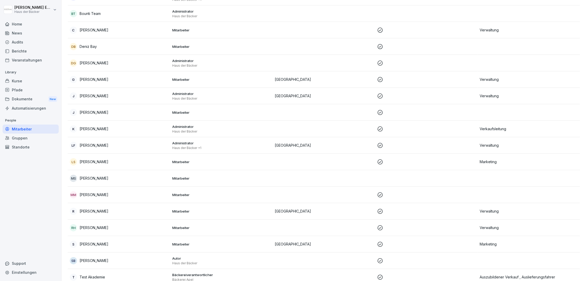
click at [185, 95] on p "Administrator" at bounding box center [221, 93] width 98 height 5
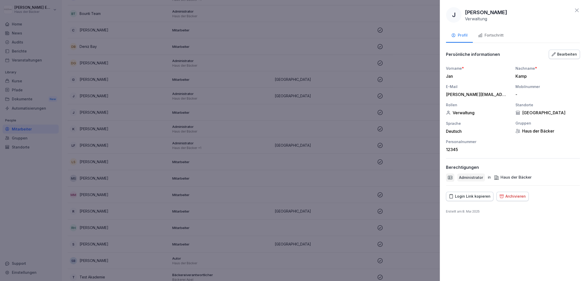
click at [465, 198] on div "Login Link kopieren" at bounding box center [470, 197] width 42 height 6
drag, startPoint x: 130, startPoint y: 69, endPoint x: 123, endPoint y: 69, distance: 7.2
click at [129, 68] on div at bounding box center [293, 140] width 586 height 281
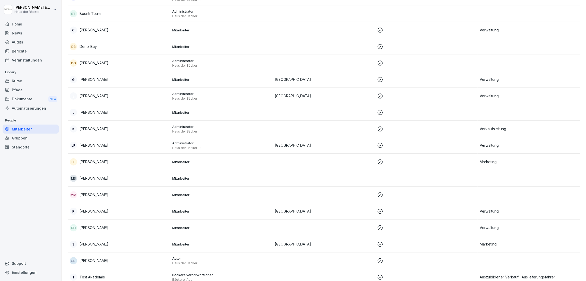
click at [45, 97] on div "Dokumente New" at bounding box center [31, 99] width 56 height 10
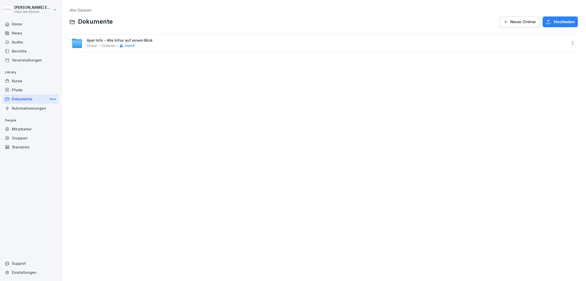
click at [39, 81] on div "Kurse" at bounding box center [31, 80] width 56 height 9
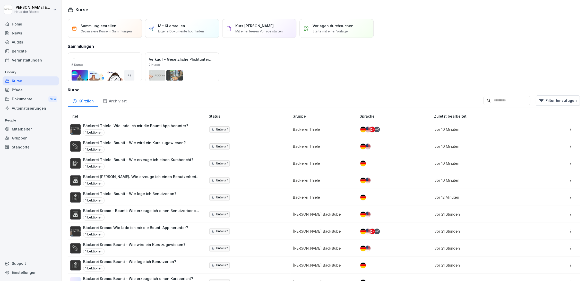
click at [38, 61] on div "Veranstaltungen" at bounding box center [31, 60] width 56 height 9
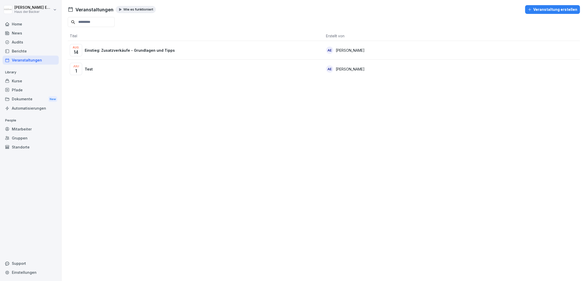
click at [38, 50] on div "Berichte" at bounding box center [31, 51] width 56 height 9
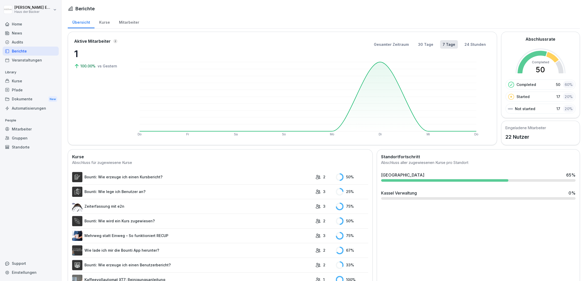
click at [37, 40] on div "Audits" at bounding box center [31, 42] width 56 height 9
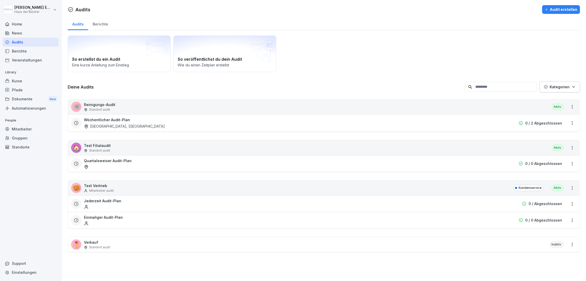
click at [36, 32] on div "News" at bounding box center [31, 33] width 56 height 9
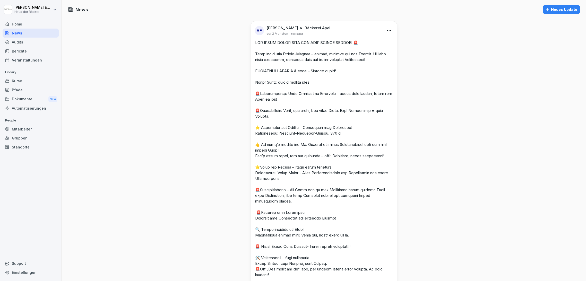
click at [32, 20] on div "Home" at bounding box center [31, 24] width 56 height 9
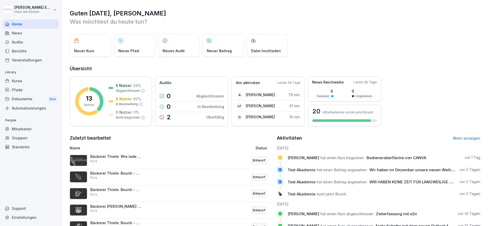
click at [56, 61] on div "Veranstaltungen" at bounding box center [31, 60] width 56 height 9
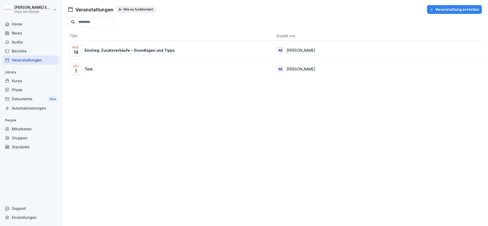
click at [34, 19] on div at bounding box center [31, 17] width 56 height 3
click at [34, 22] on div "Home" at bounding box center [31, 24] width 56 height 9
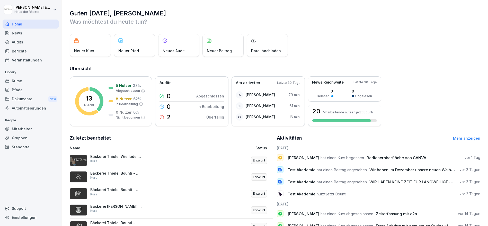
click at [43, 80] on div "Kurse" at bounding box center [31, 80] width 56 height 9
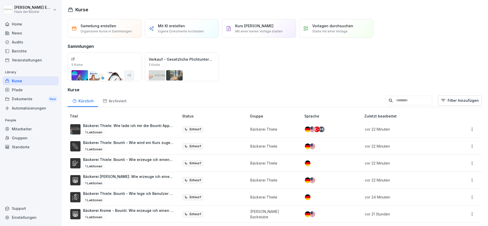
drag, startPoint x: 226, startPoint y: 89, endPoint x: 220, endPoint y: 89, distance: 5.9
click at [220, 89] on h3 "Kurse" at bounding box center [275, 90] width 414 height 6
drag, startPoint x: 219, startPoint y: 89, endPoint x: 219, endPoint y: 93, distance: 3.3
drag, startPoint x: 233, startPoint y: 72, endPoint x: 225, endPoint y: 72, distance: 7.5
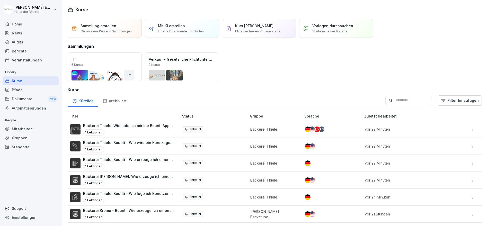
click at [225, 72] on div "Öffnen IT 5 Kurse + 2 Öffnen Verkauf - Gesetzliche Plichtunterweisungen 2 Kurse" at bounding box center [275, 67] width 414 height 29
